Goal: Submit feedback/report problem

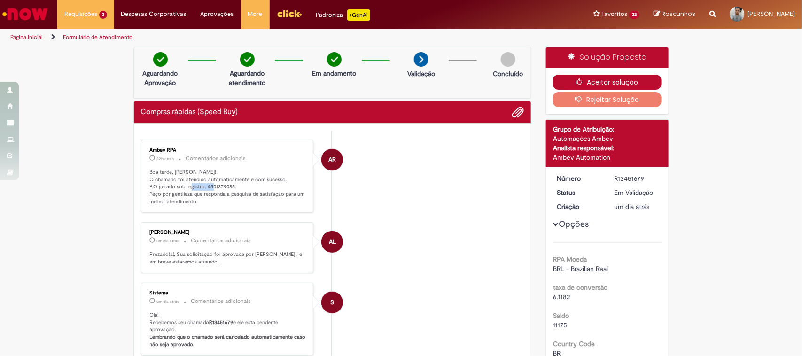
click at [583, 79] on icon "button" at bounding box center [581, 82] width 11 height 7
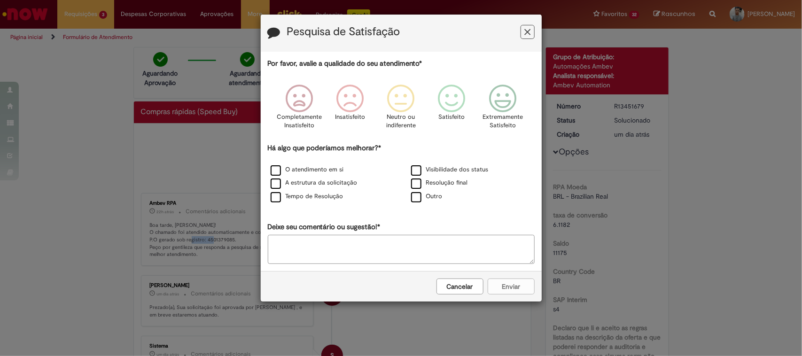
click at [527, 29] on icon "Feedback" at bounding box center [528, 32] width 6 height 10
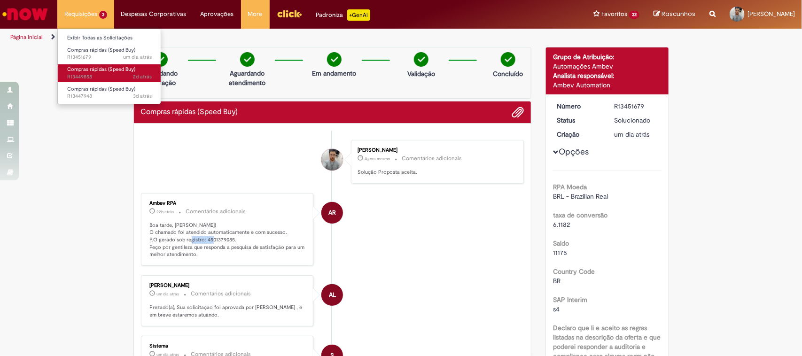
click at [103, 69] on span "Compras rápidas (Speed Buy)" at bounding box center [101, 69] width 68 height 7
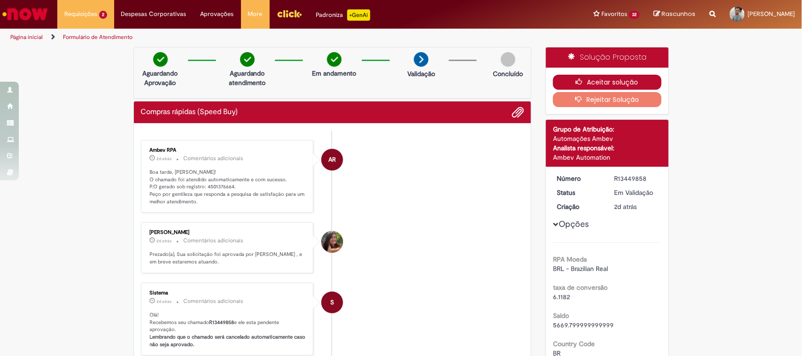
click at [590, 80] on button "Aceitar solução" at bounding box center [607, 82] width 109 height 15
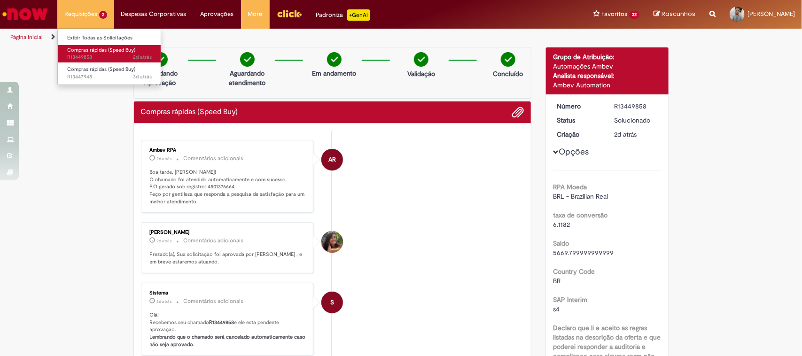
click at [92, 61] on span "2d atrás 2 dias atrás R13449858" at bounding box center [109, 58] width 85 height 8
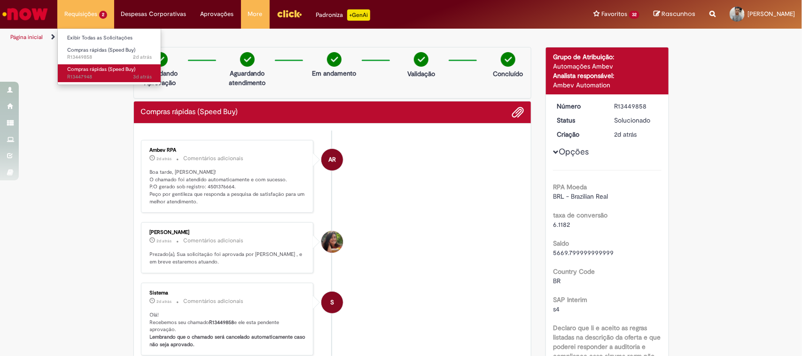
click at [92, 66] on span "Compras rápidas (Speed Buy)" at bounding box center [101, 69] width 68 height 7
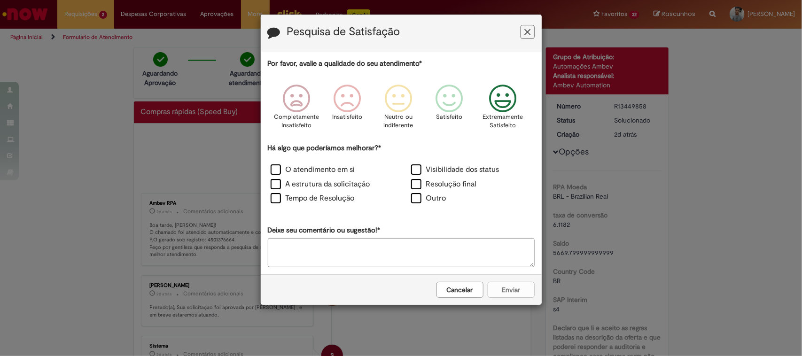
drag, startPoint x: 497, startPoint y: 110, endPoint x: 448, endPoint y: 132, distance: 54.1
click at [497, 110] on icon "Feedback" at bounding box center [502, 99] width 35 height 28
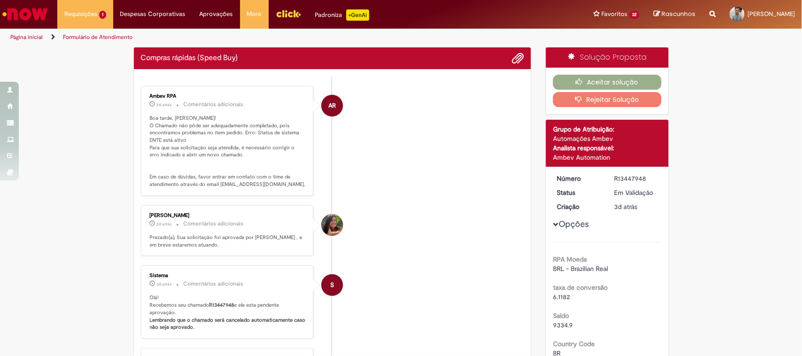
click at [532, 34] on form "Pesquisa de Satisfação Por favor, avalie a qualidade do seu atendimento* Comple…" at bounding box center [401, 87] width 281 height 291
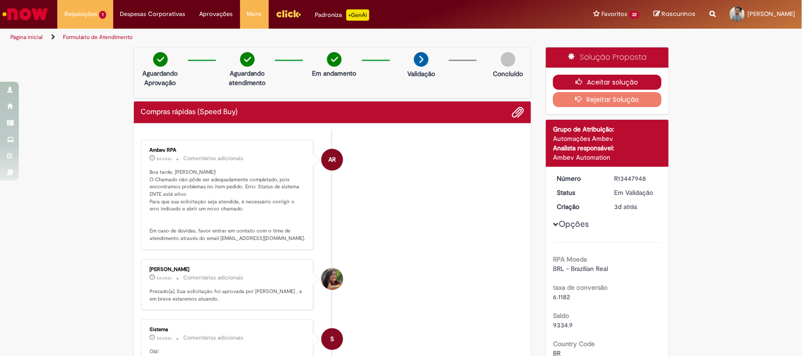
click at [579, 80] on icon "button" at bounding box center [581, 82] width 11 height 7
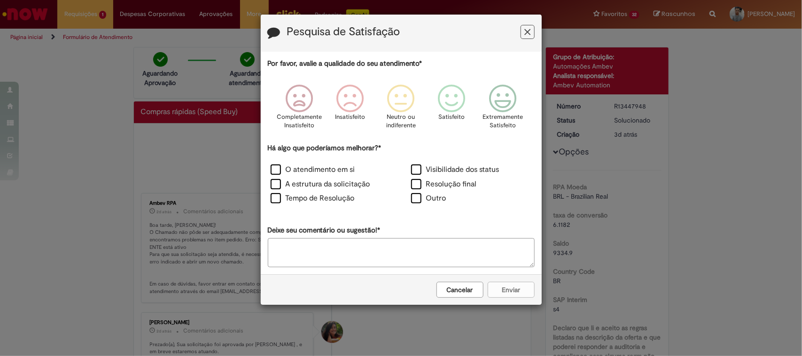
click at [528, 29] on icon "Feedback" at bounding box center [528, 32] width 6 height 10
